Goal: Task Accomplishment & Management: Use online tool/utility

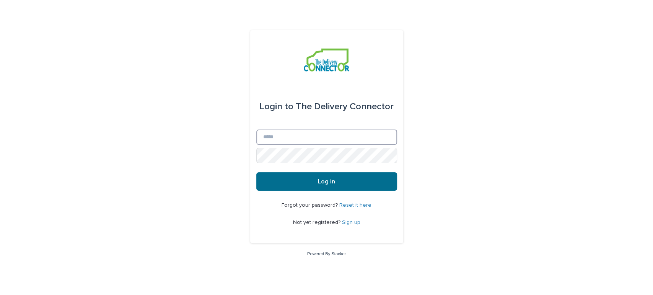
type input "**********"
click at [310, 181] on button "Log in" at bounding box center [326, 182] width 141 height 18
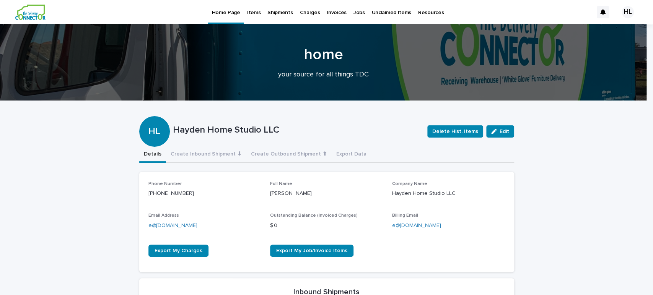
click at [356, 13] on p "Jobs" at bounding box center [359, 8] width 11 height 16
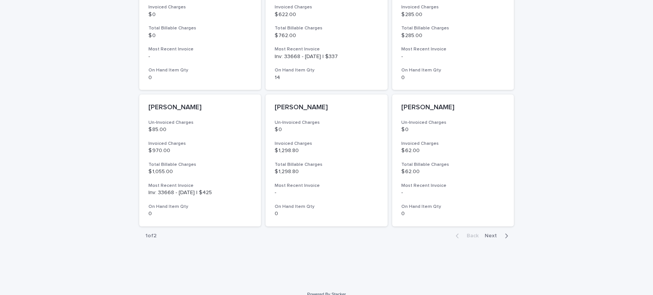
scroll to position [557, 0]
click at [487, 232] on span "Next" at bounding box center [493, 234] width 17 height 5
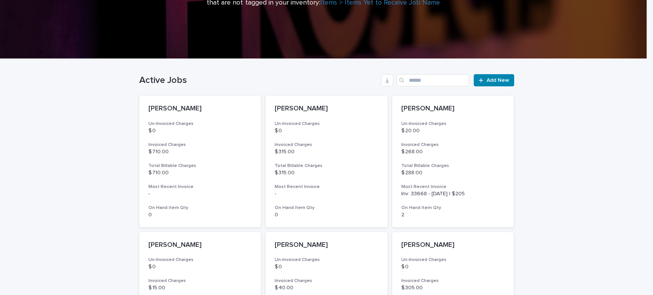
scroll to position [130, 0]
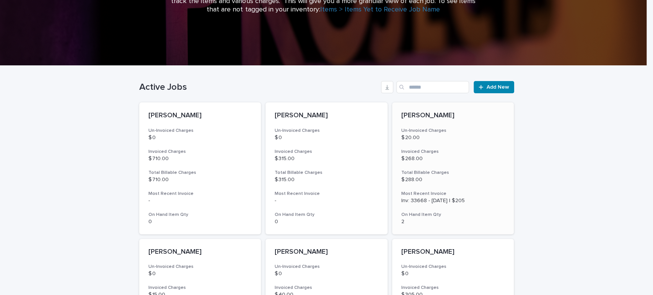
click at [437, 135] on p "$ 20.00" at bounding box center [453, 138] width 104 height 7
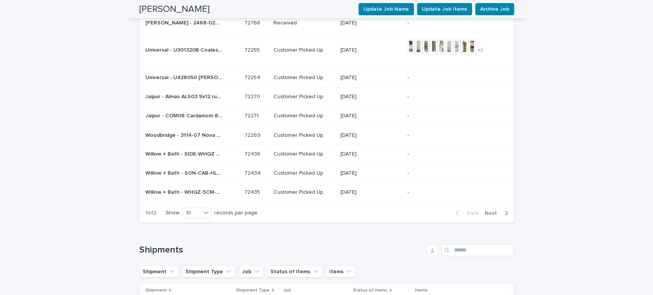
scroll to position [863, 0]
click at [490, 209] on span "Next" at bounding box center [493, 211] width 17 height 5
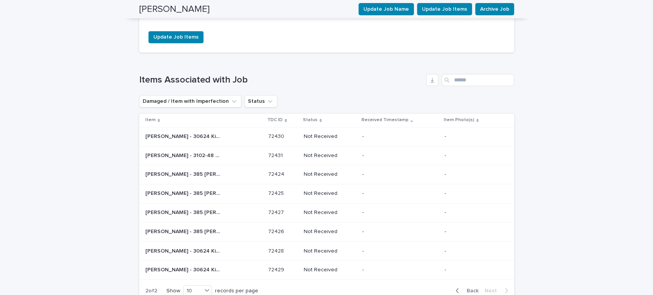
scroll to position [704, 0]
